Goal: Transaction & Acquisition: Book appointment/travel/reservation

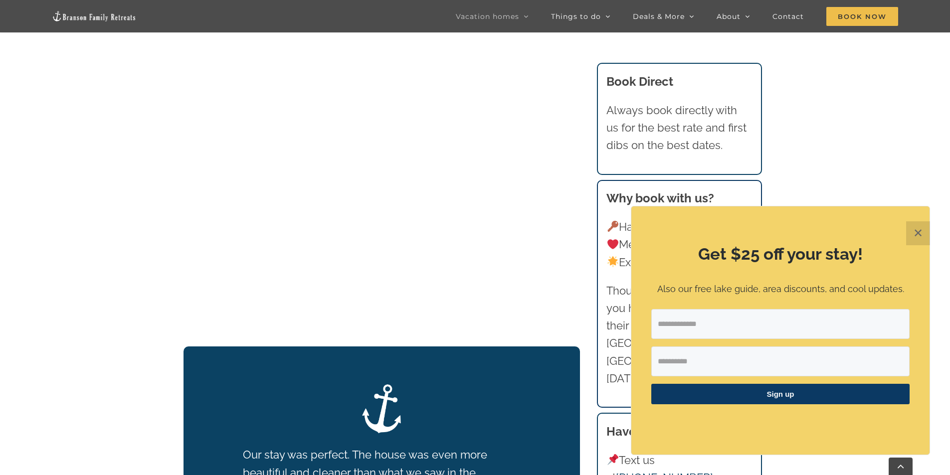
scroll to position [1226, 0]
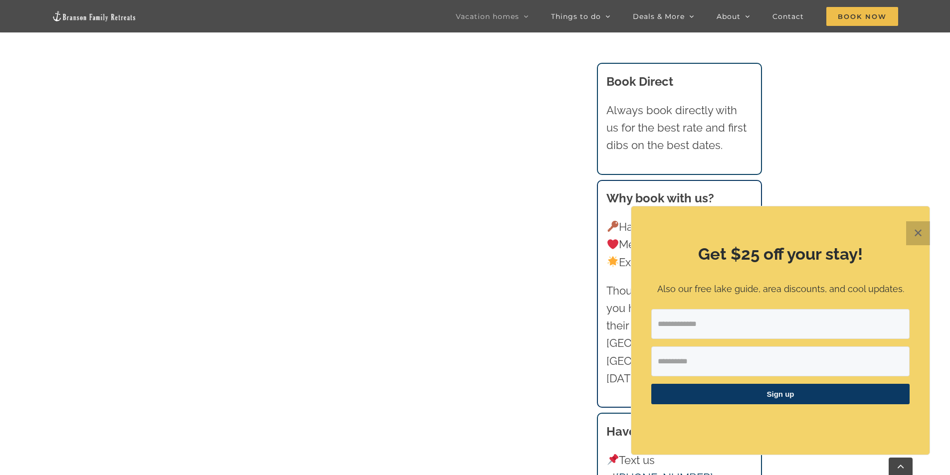
click at [920, 232] on button "✕" at bounding box center [918, 233] width 24 height 24
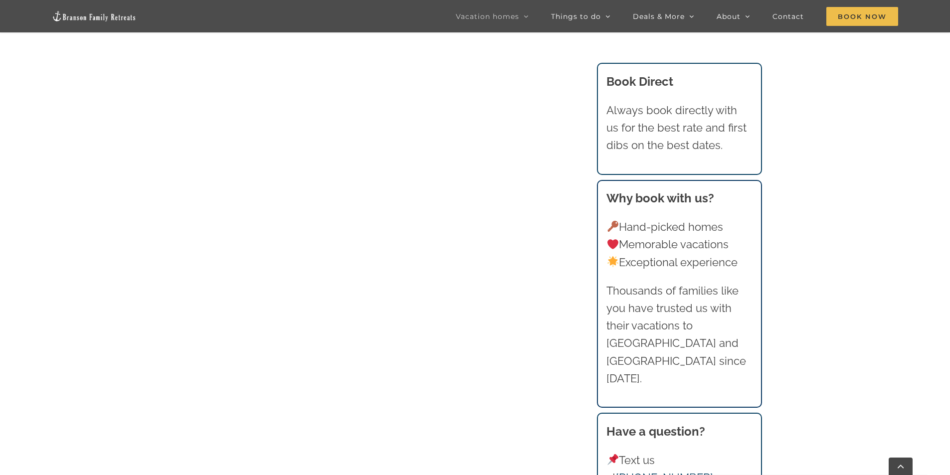
scroll to position [677, 0]
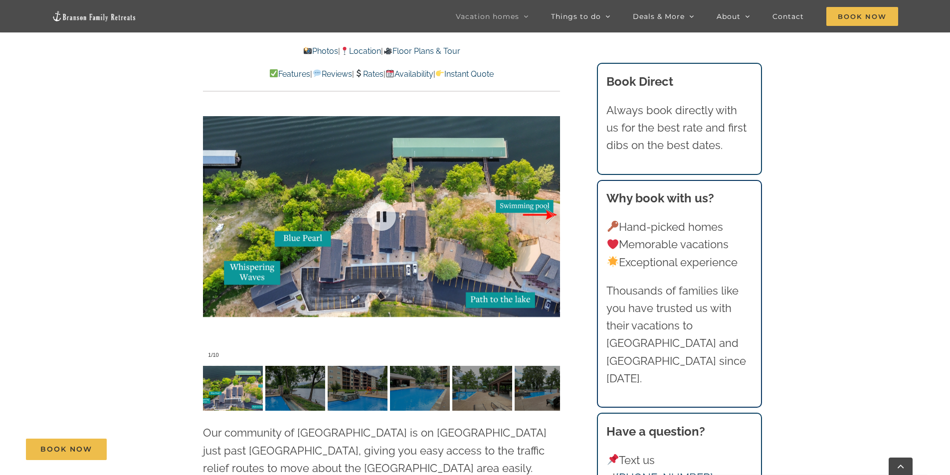
scroll to position [2344, 0]
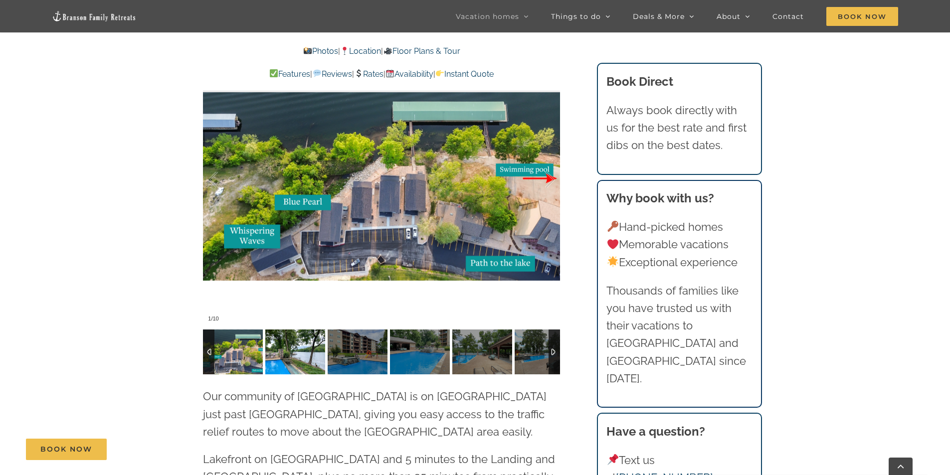
click at [282, 340] on img at bounding box center [295, 352] width 60 height 45
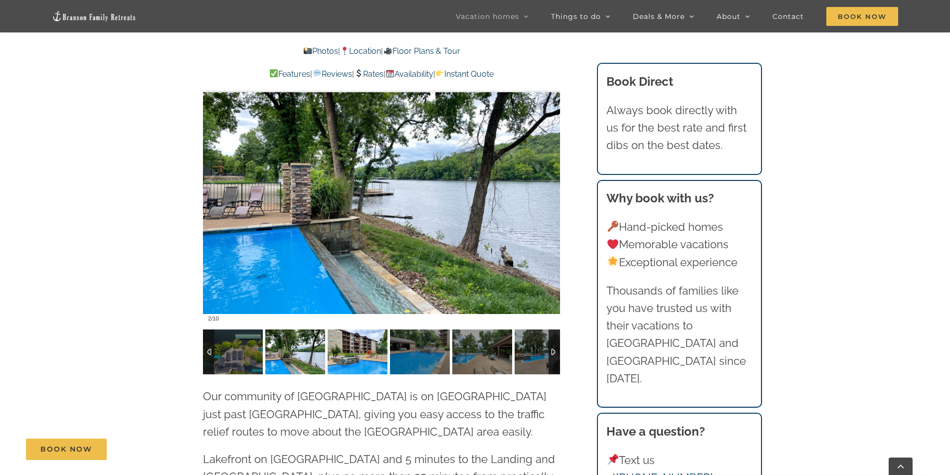
click at [334, 334] on img at bounding box center [358, 352] width 60 height 45
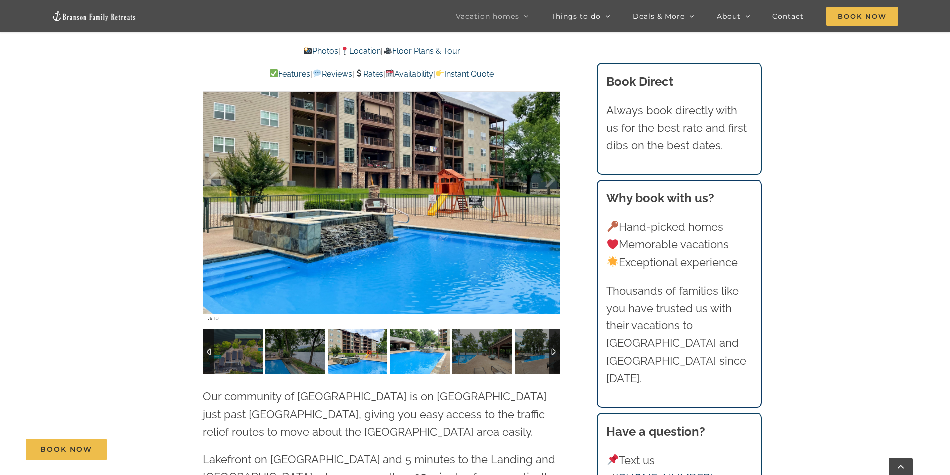
click at [411, 332] on img at bounding box center [420, 352] width 60 height 45
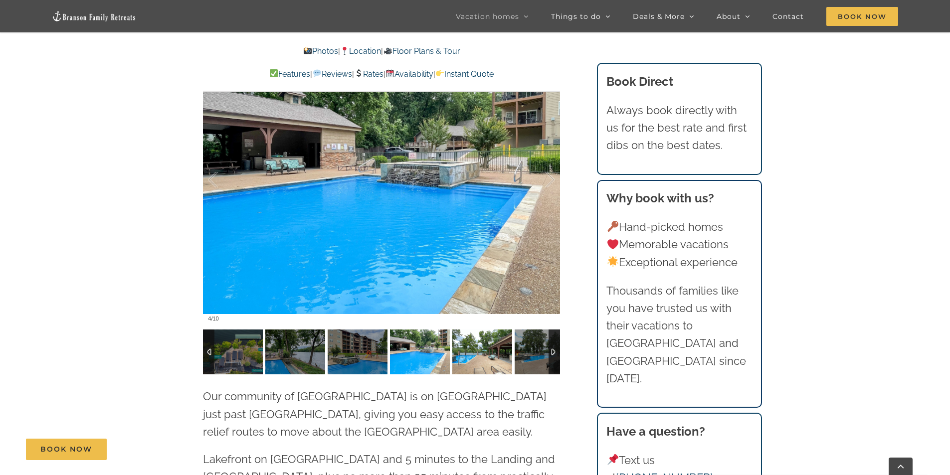
click at [482, 330] on img at bounding box center [482, 352] width 60 height 45
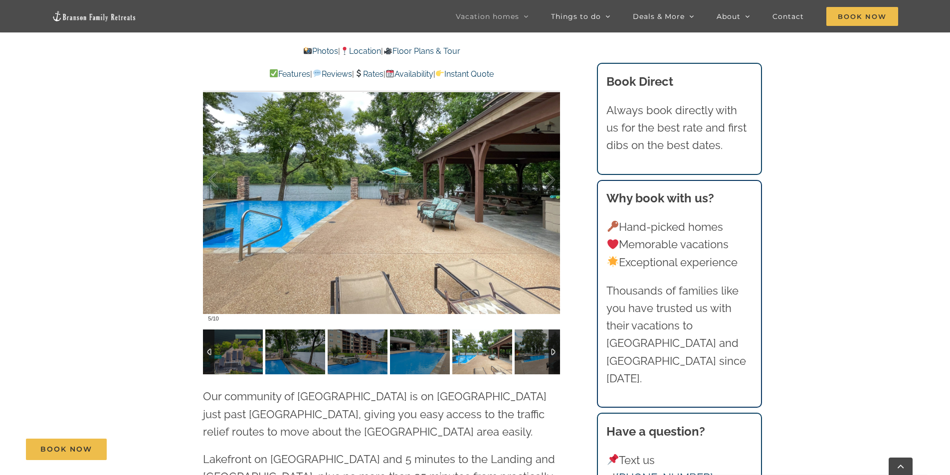
drag, startPoint x: 501, startPoint y: 340, endPoint x: 516, endPoint y: 338, distance: 15.6
click at [501, 340] on img at bounding box center [482, 352] width 60 height 45
click at [530, 337] on img at bounding box center [545, 352] width 60 height 45
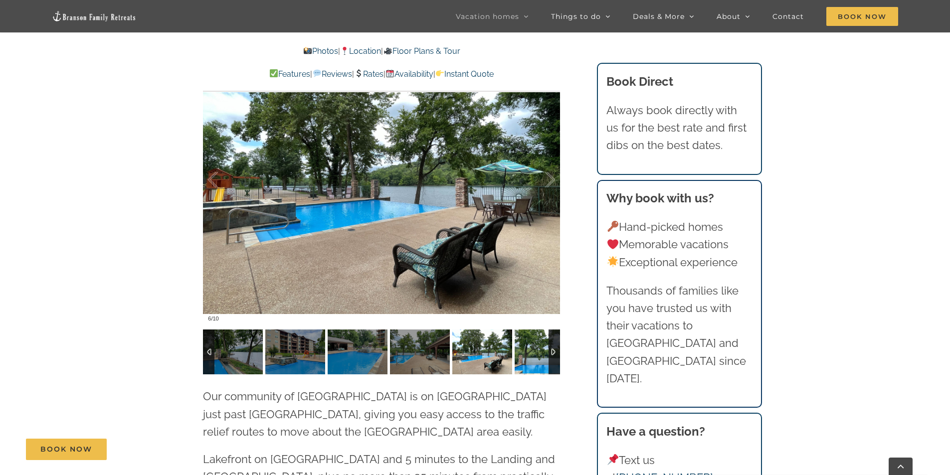
click at [530, 338] on img at bounding box center [545, 352] width 60 height 45
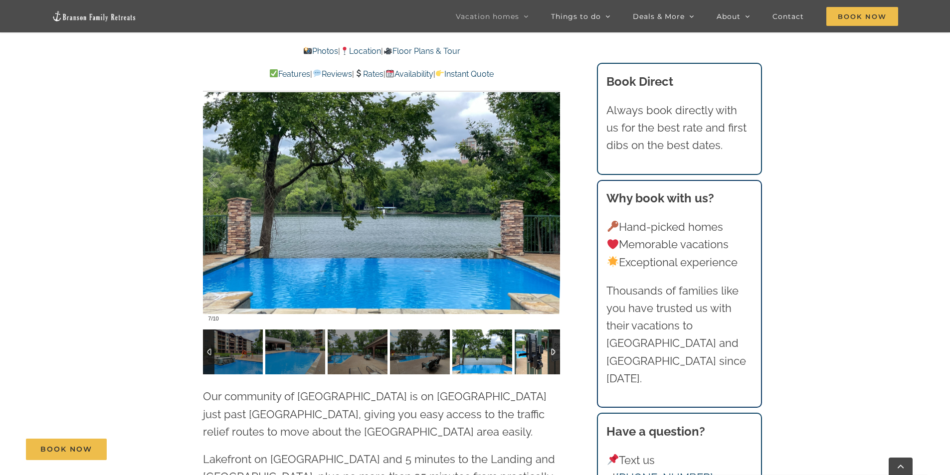
click at [530, 338] on img at bounding box center [545, 352] width 60 height 45
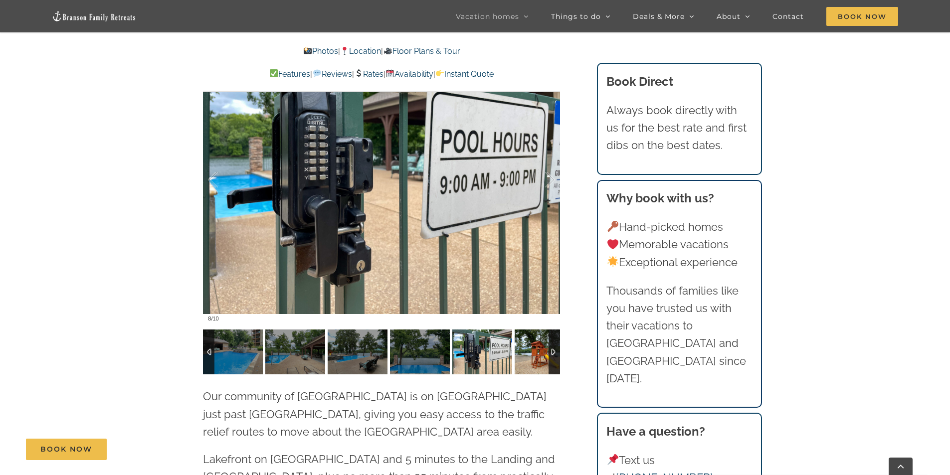
click at [529, 338] on img at bounding box center [545, 352] width 60 height 45
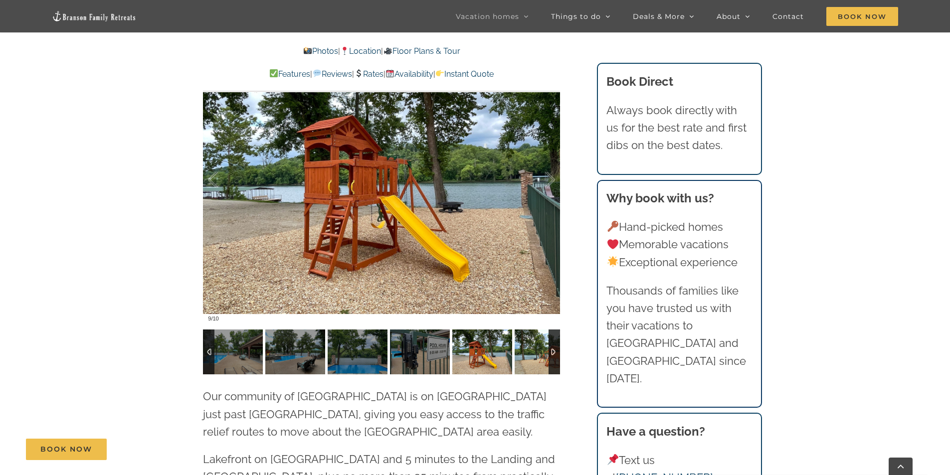
click at [529, 338] on img at bounding box center [545, 352] width 60 height 45
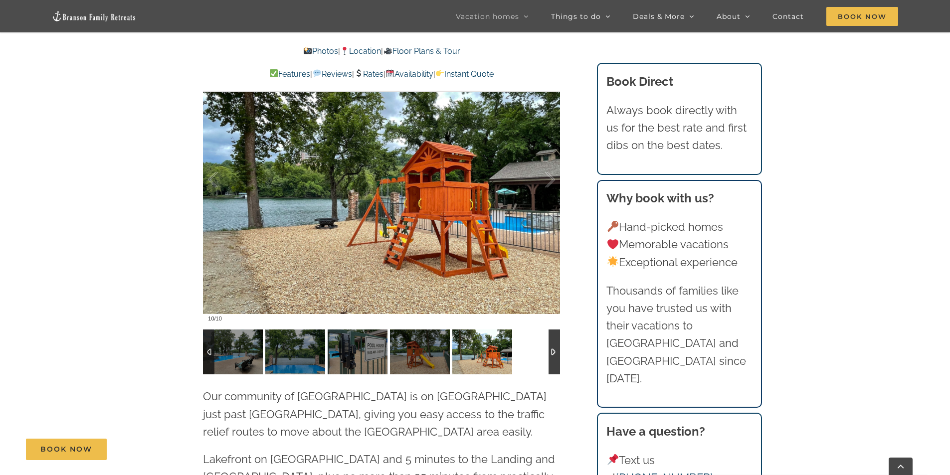
click at [529, 338] on div at bounding box center [381, 352] width 357 height 45
click at [554, 334] on div at bounding box center [554, 352] width 11 height 45
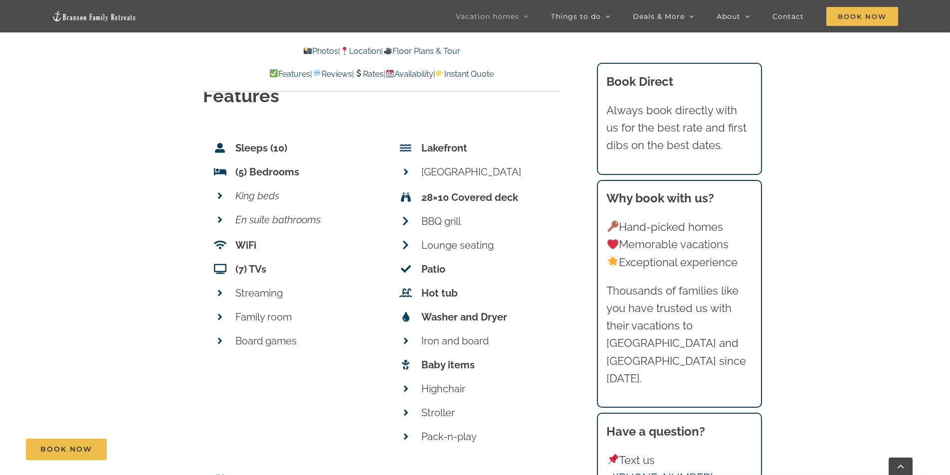
scroll to position [3990, 0]
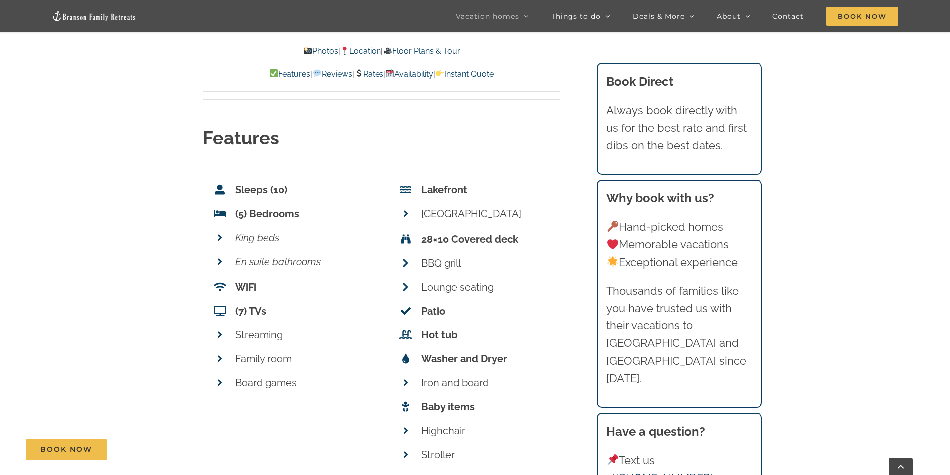
click at [218, 233] on icon at bounding box center [219, 238] width 5 height 10
click at [221, 233] on icon at bounding box center [219, 238] width 5 height 10
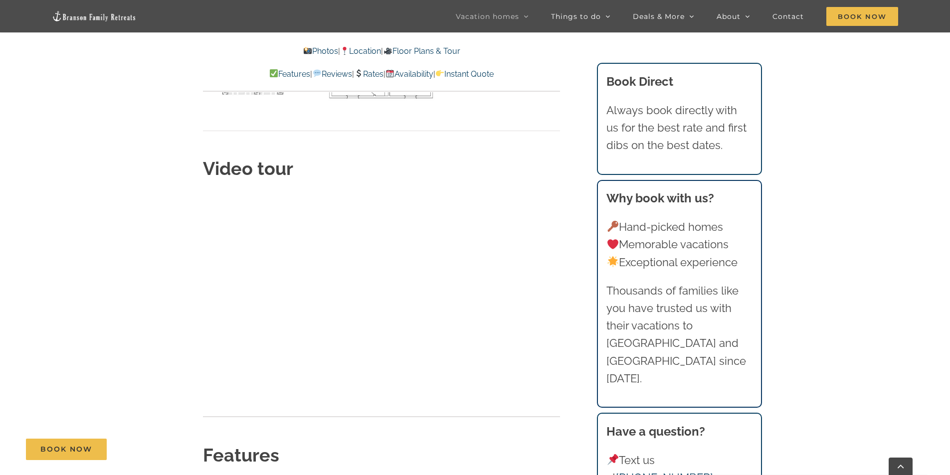
scroll to position [3641, 0]
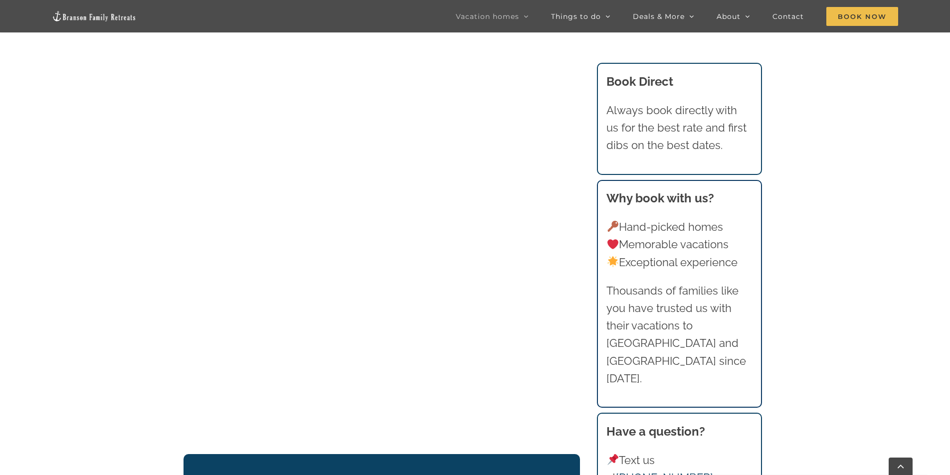
scroll to position [1298, 0]
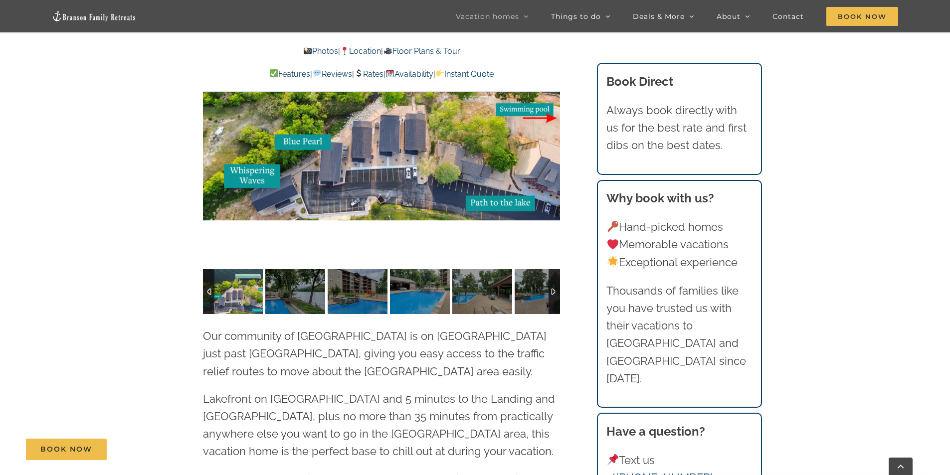
scroll to position [2267, 0]
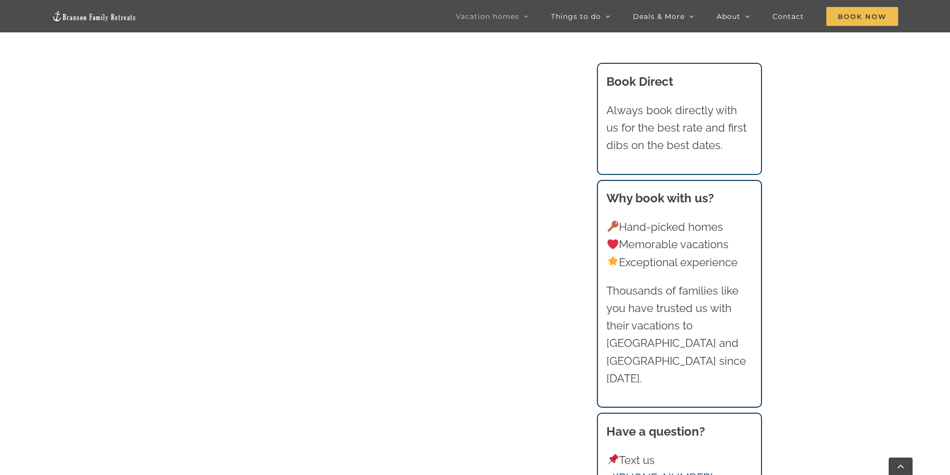
scroll to position [1298, 0]
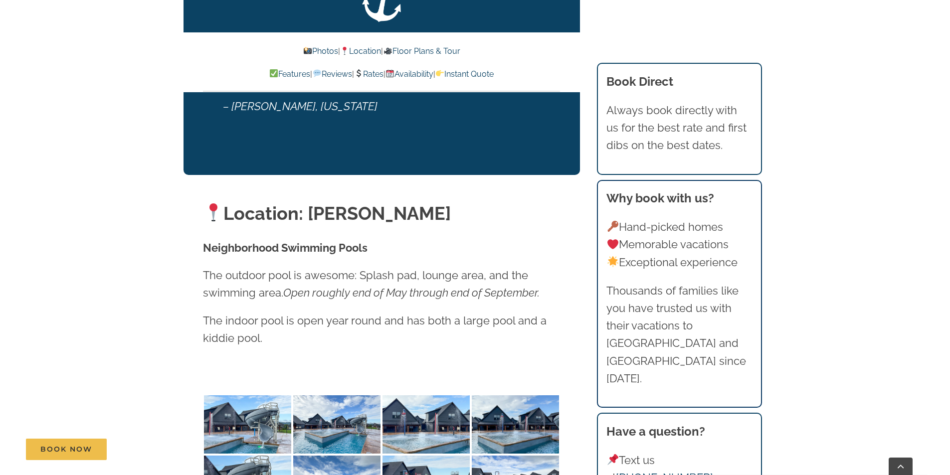
scroll to position [2273, 0]
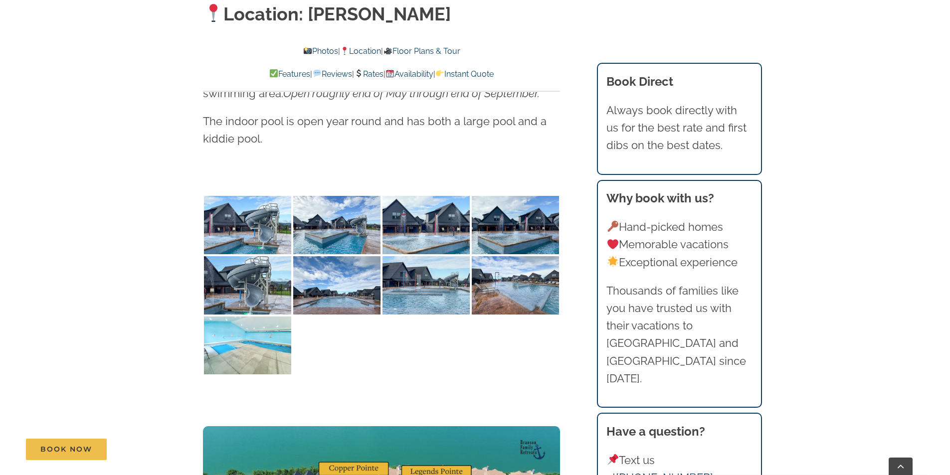
click at [243, 321] on img at bounding box center [247, 346] width 87 height 58
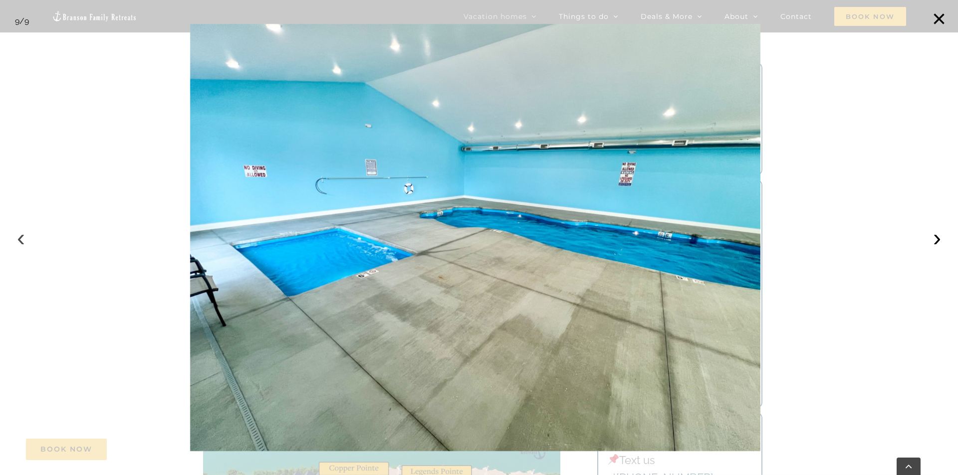
click at [19, 243] on button "‹" at bounding box center [21, 238] width 22 height 22
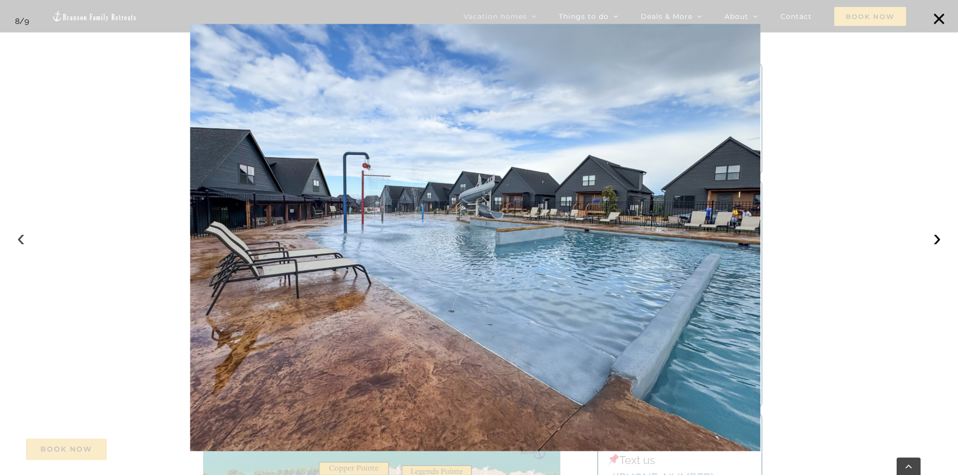
click at [19, 243] on button "‹" at bounding box center [21, 238] width 22 height 22
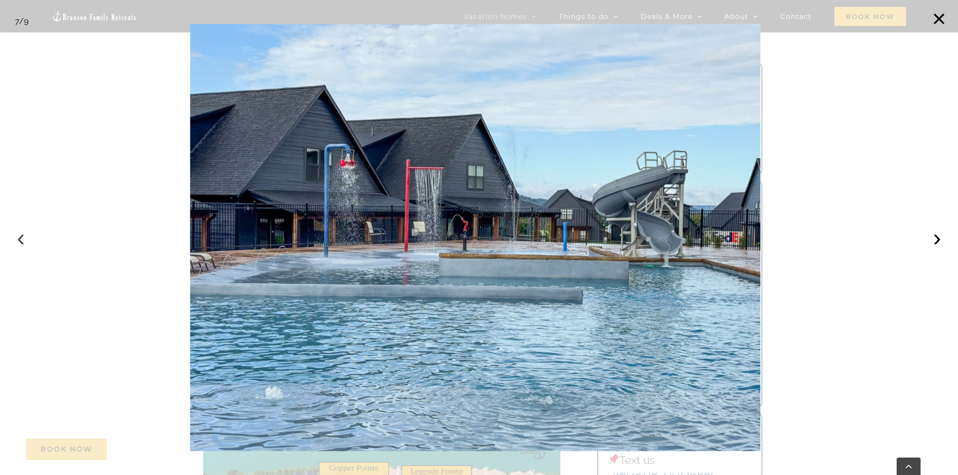
click at [19, 243] on button "‹" at bounding box center [21, 238] width 22 height 22
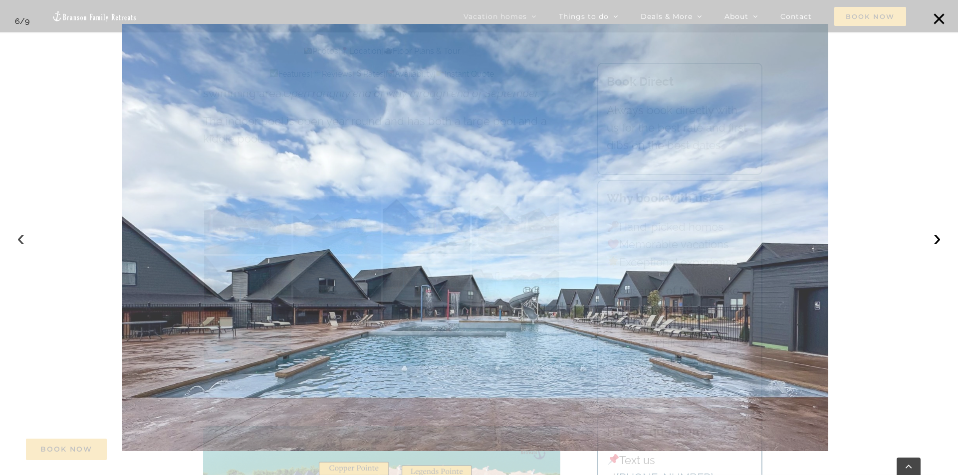
click at [19, 243] on button "‹" at bounding box center [21, 238] width 22 height 22
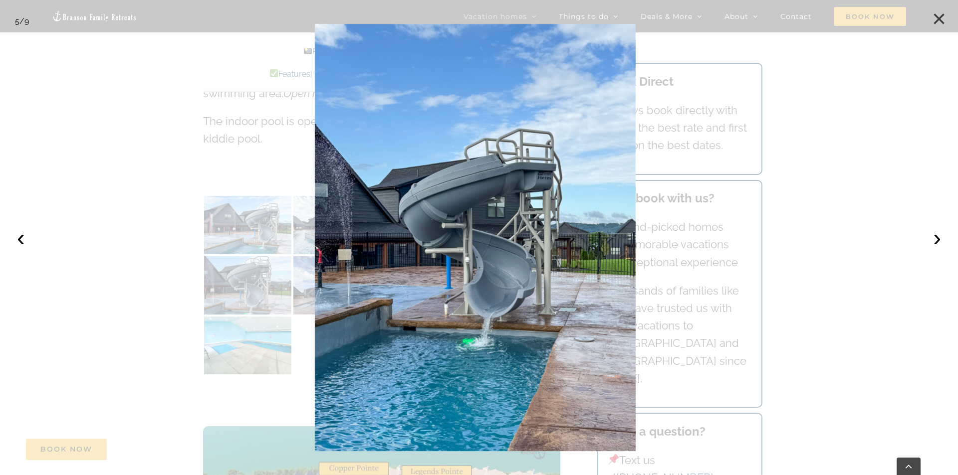
click at [937, 16] on button "×" at bounding box center [939, 19] width 22 height 22
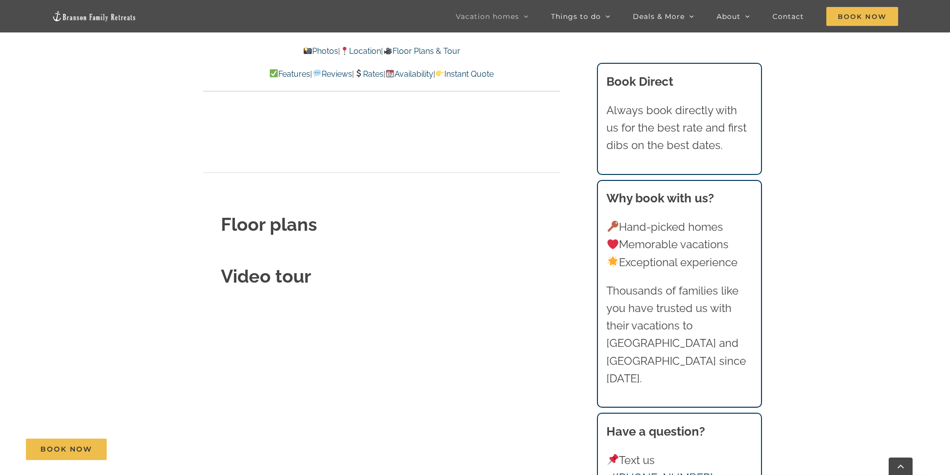
scroll to position [3171, 0]
